Goal: Contribute content: Add original content to the website for others to see

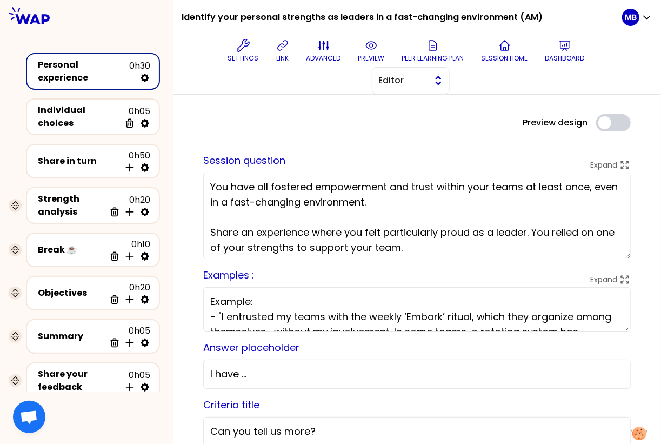
click at [425, 79] on span "Editor" at bounding box center [403, 80] width 49 height 13
click at [420, 126] on span "Facilitator" at bounding box center [417, 124] width 46 height 13
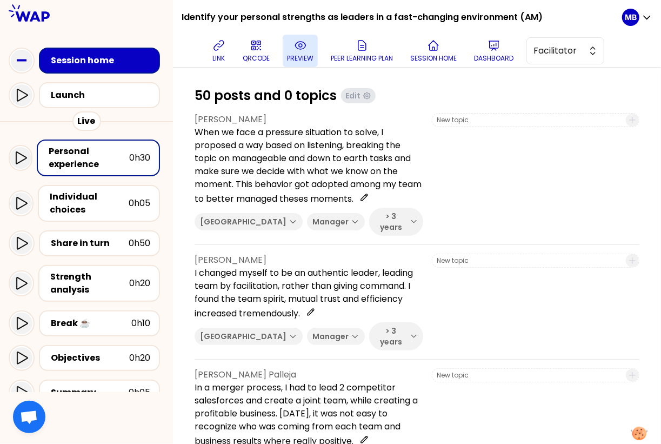
click at [305, 62] on p "preview" at bounding box center [300, 58] width 26 height 9
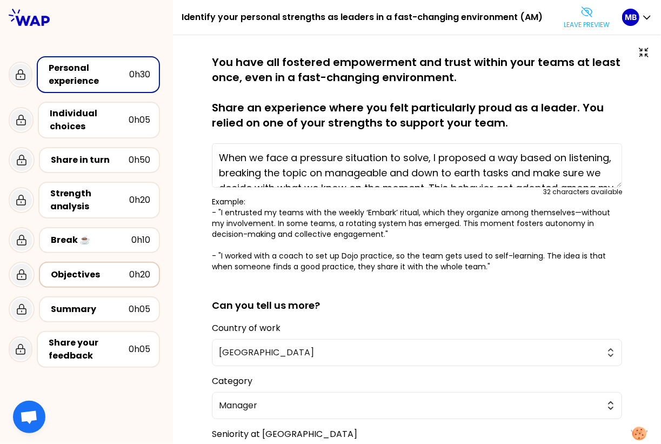
click at [71, 272] on div "Objectives" at bounding box center [90, 274] width 78 height 13
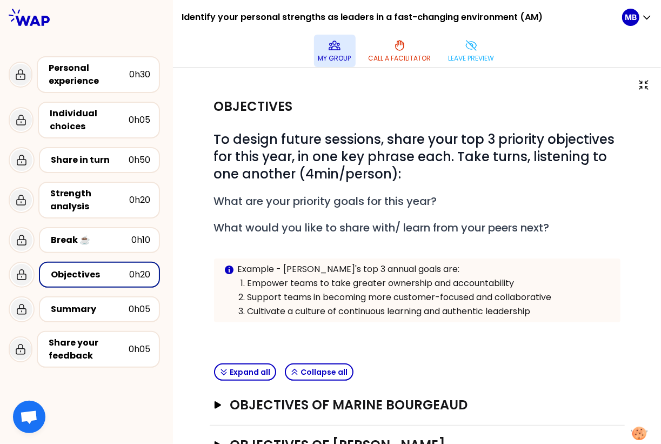
click at [337, 60] on p "My group" at bounding box center [334, 58] width 33 height 9
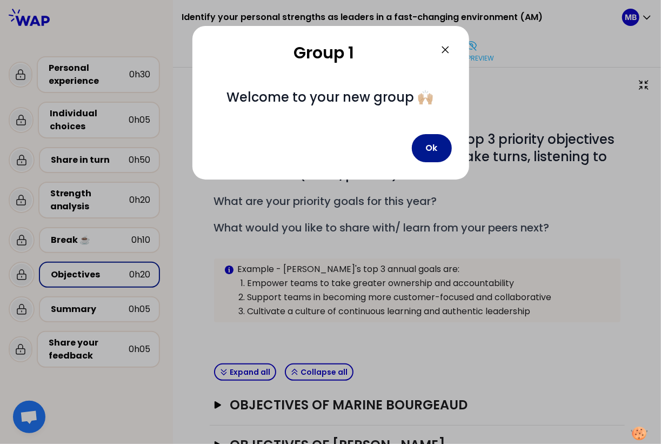
click at [438, 154] on button "Ok" at bounding box center [432, 148] width 40 height 28
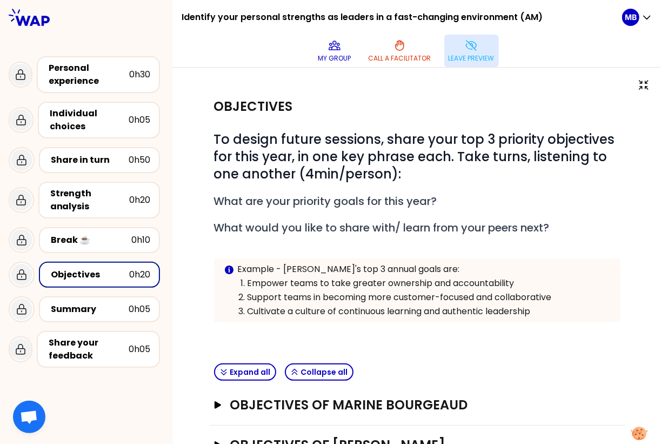
click at [488, 55] on p "Leave preview" at bounding box center [472, 58] width 46 height 9
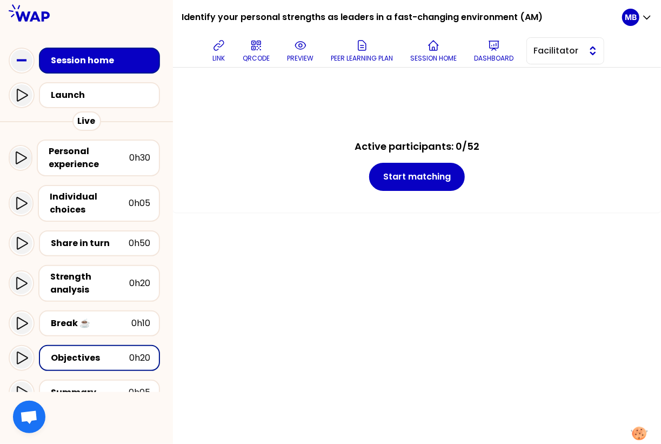
click at [533, 51] on button "Facilitator" at bounding box center [565, 50] width 78 height 27
click at [544, 77] on li "Editor" at bounding box center [565, 77] width 77 height 17
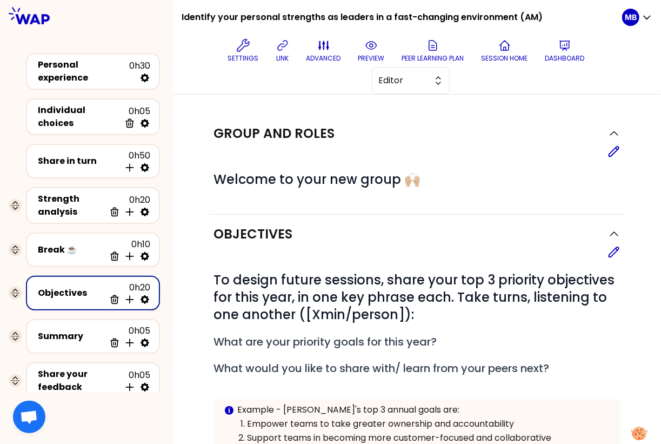
scroll to position [28, 0]
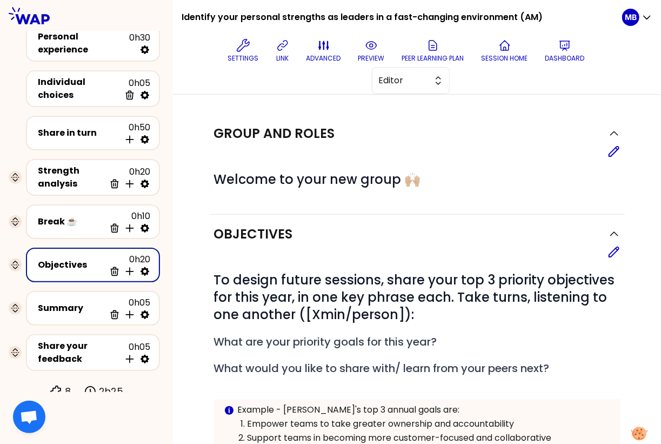
click at [143, 267] on icon at bounding box center [145, 271] width 9 height 9
select select "3"
select select "activity"
select select "false"
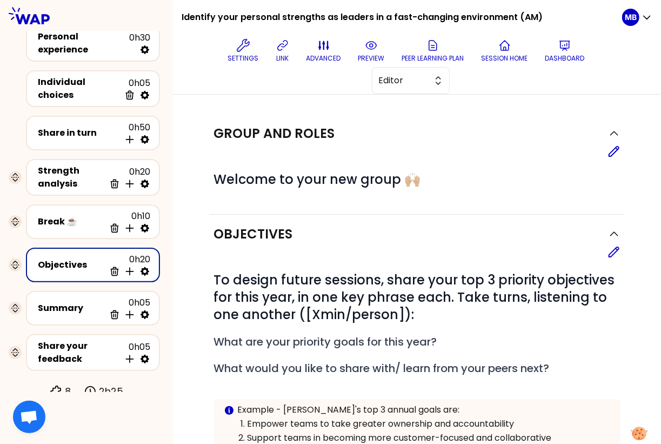
select select "Each"
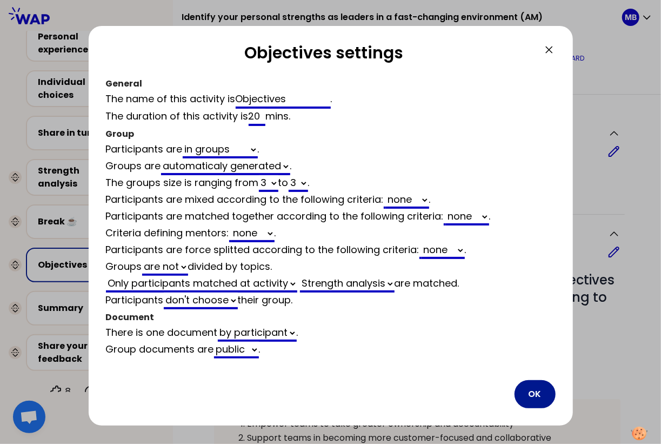
click at [540, 396] on button "OK" at bounding box center [535, 394] width 41 height 28
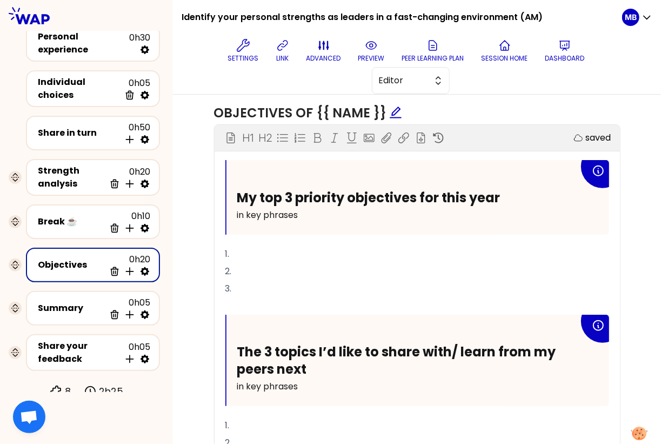
scroll to position [395, 0]
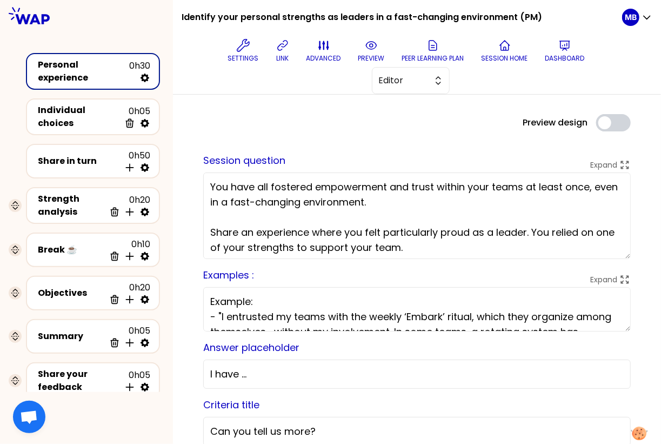
scroll to position [3, 0]
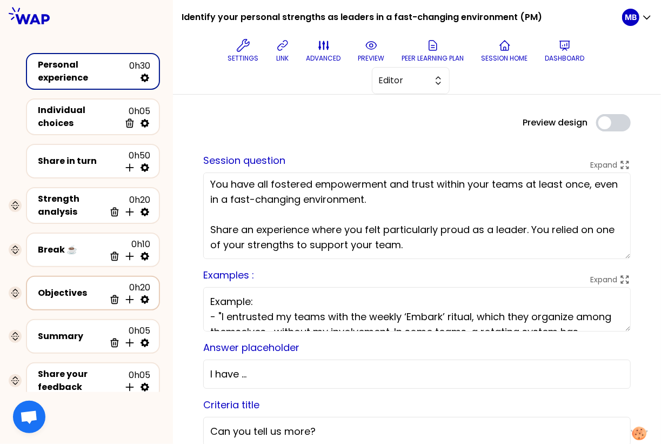
click at [146, 296] on icon at bounding box center [145, 299] width 9 height 9
select select "same_as"
select select "false"
select select "Each"
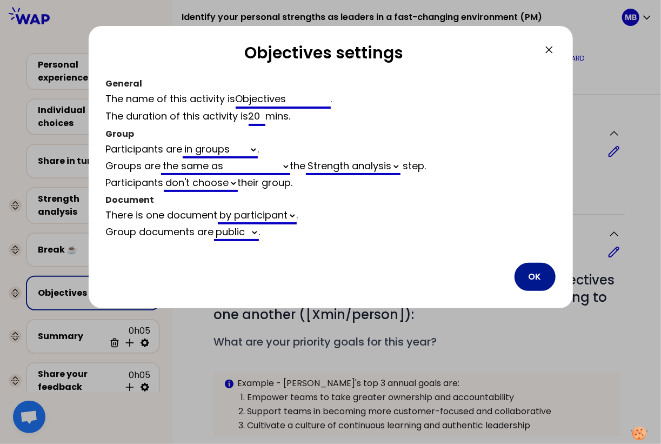
click at [530, 281] on button "OK" at bounding box center [535, 277] width 41 height 28
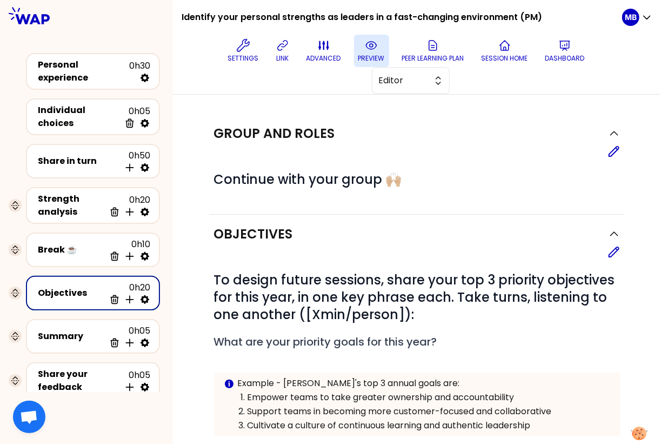
click at [368, 54] on p "preview" at bounding box center [371, 58] width 26 height 9
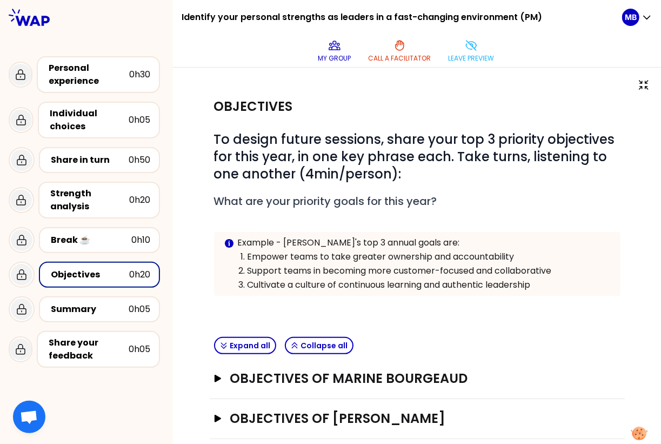
scroll to position [132, 0]
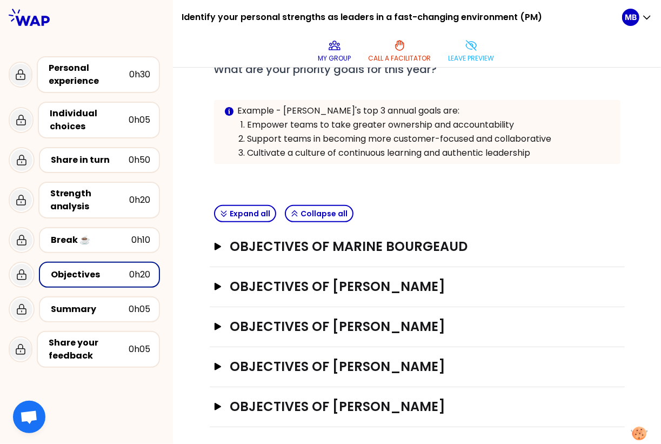
click at [319, 262] on div "Objectives of Marine Bourgeaud Open" at bounding box center [417, 247] width 415 height 40
click at [322, 247] on h3 "Objectives of Marine Bourgeaud" at bounding box center [407, 246] width 354 height 17
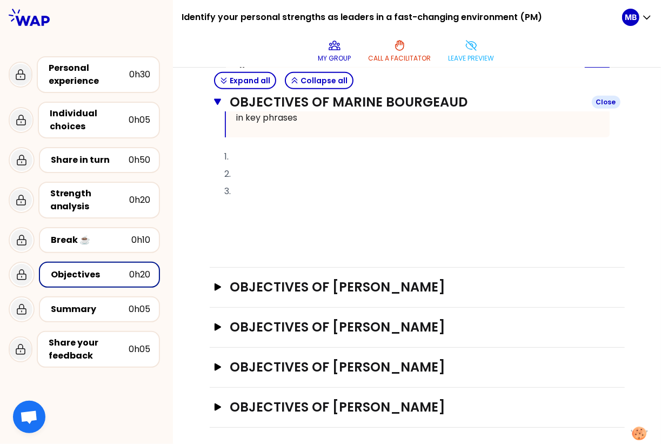
scroll to position [246, 0]
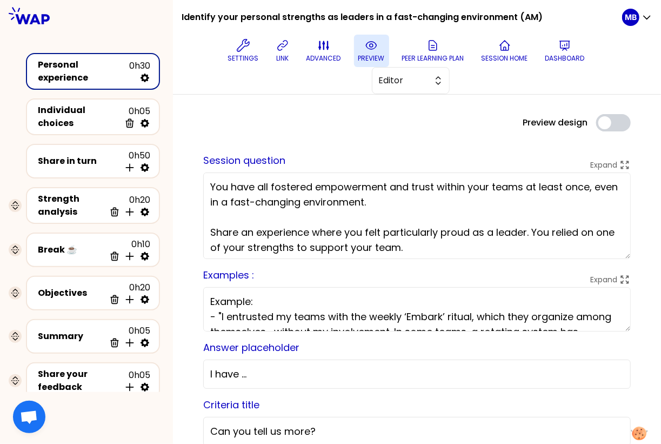
click at [383, 53] on button "preview" at bounding box center [371, 51] width 35 height 32
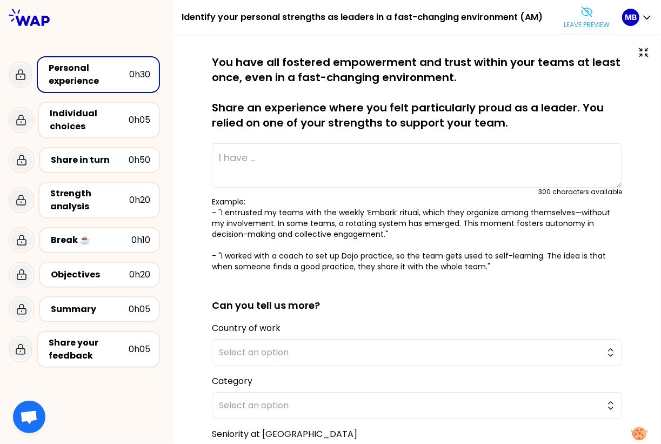
type textarea "When we face a pressure situation to solve, I proposed a way based on listening…"
